Goal: Information Seeking & Learning: Learn about a topic

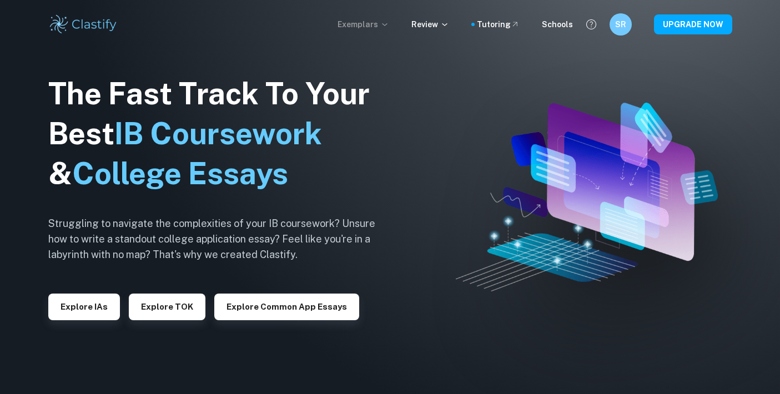
click at [377, 22] on p "Exemplars" at bounding box center [363, 24] width 52 height 12
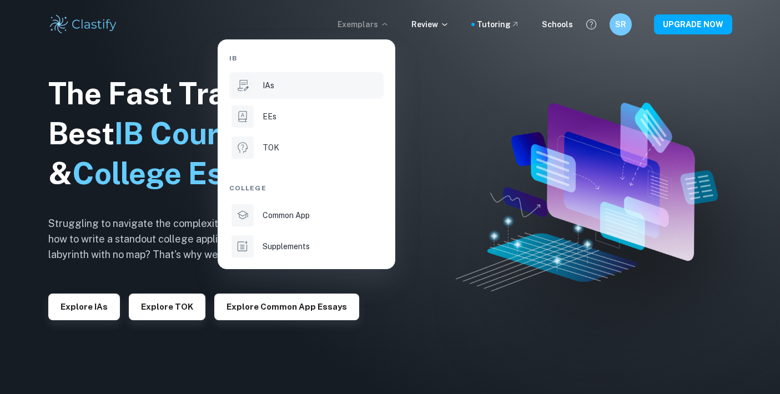
click at [267, 82] on p "IAs" at bounding box center [268, 85] width 12 height 12
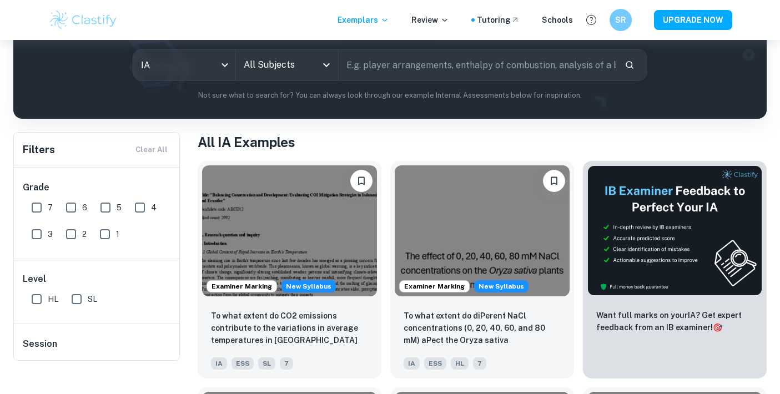
scroll to position [165, 0]
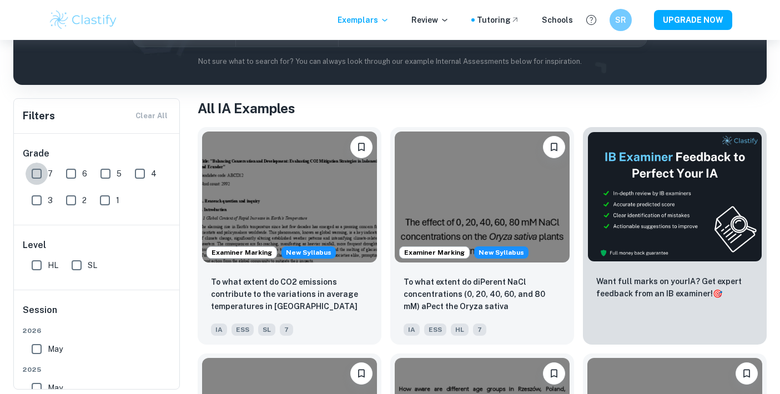
click at [34, 178] on input "7" at bounding box center [37, 174] width 22 height 22
checkbox input "true"
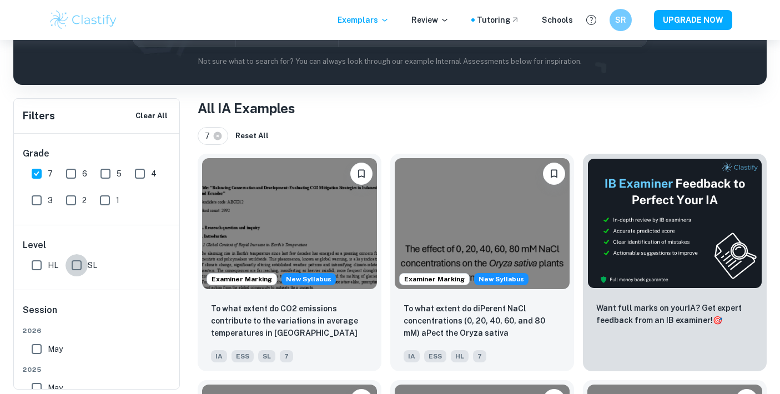
click at [73, 273] on input "SL" at bounding box center [76, 265] width 22 height 22
checkbox input "true"
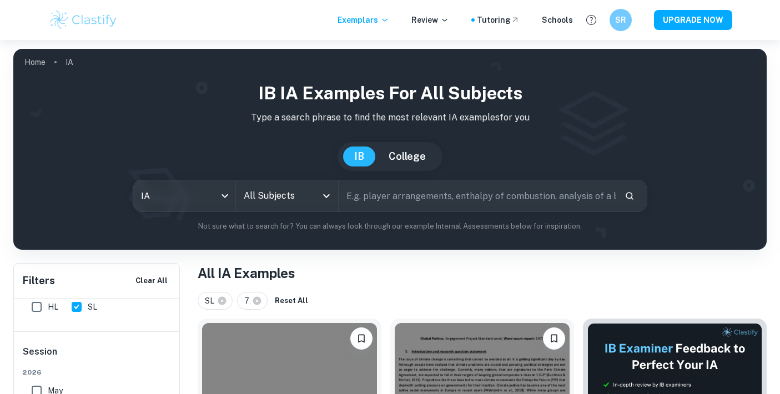
scroll to position [0, 0]
click at [362, 199] on input "text" at bounding box center [476, 195] width 277 height 31
click at [326, 199] on icon "Open" at bounding box center [326, 195] width 13 height 13
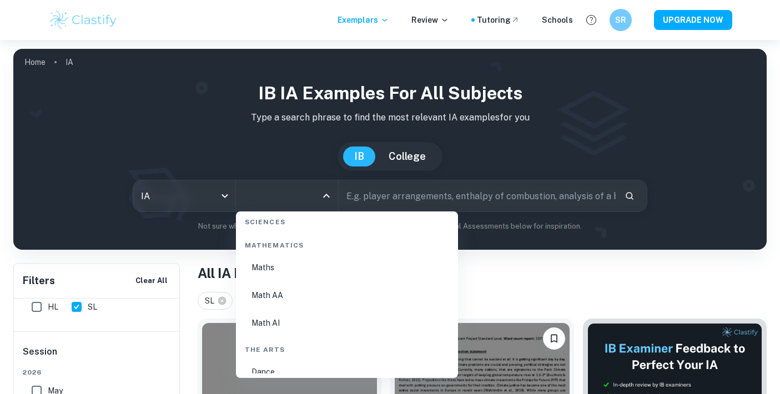
scroll to position [1903, 0]
click at [265, 297] on li "Math AA" at bounding box center [346, 293] width 213 height 26
type input "Math AA"
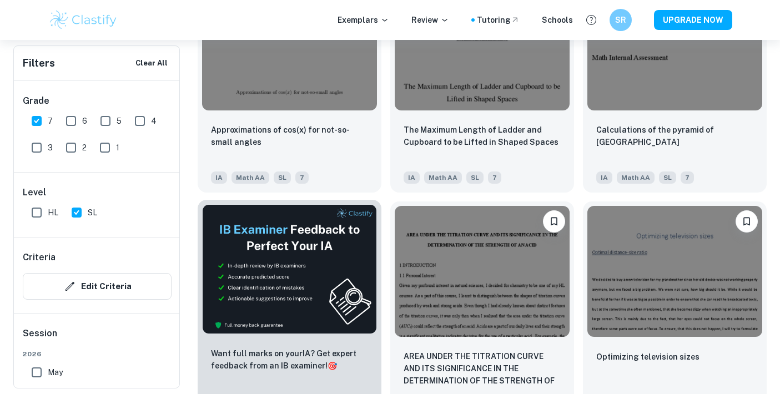
scroll to position [1578, 0]
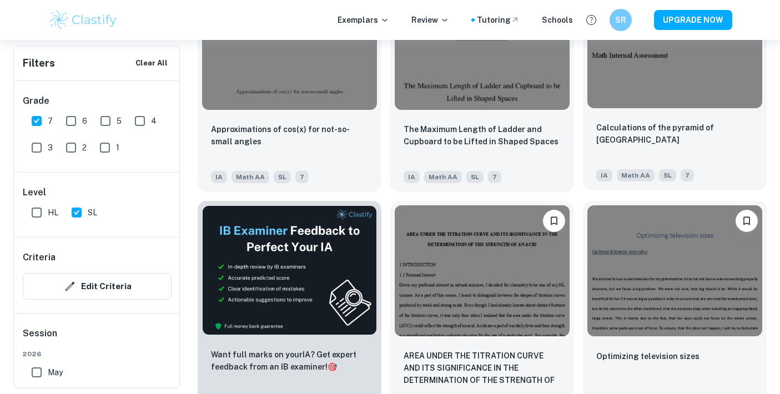
click at [620, 113] on div "Calculations of the pyramid of Khufu IA Math AA SL 7" at bounding box center [675, 152] width 184 height 78
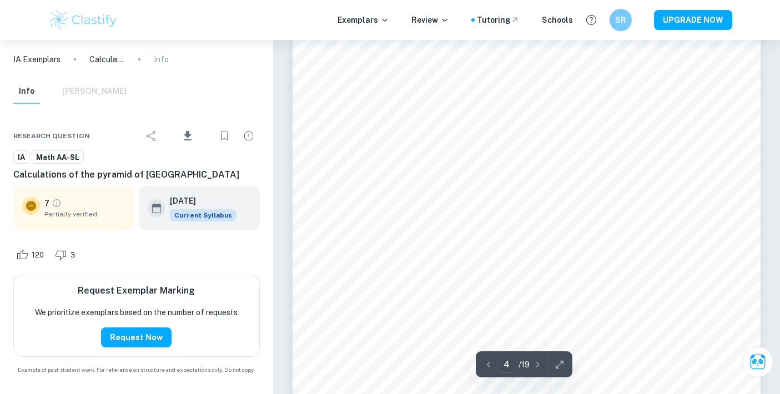
scroll to position [2232, 0]
type input "12"
